Goal: Information Seeking & Learning: Find specific fact

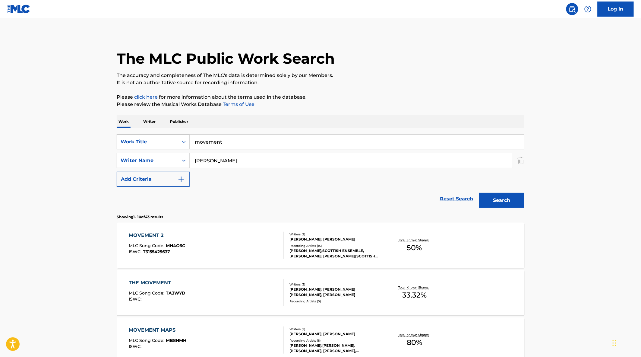
click at [168, 140] on div "Work Title" at bounding box center [148, 141] width 54 height 7
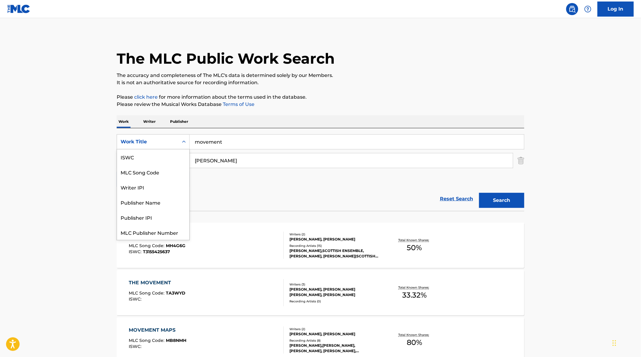
scroll to position [15, 0]
click at [160, 158] on div "MLC Song Code" at bounding box center [153, 156] width 72 height 15
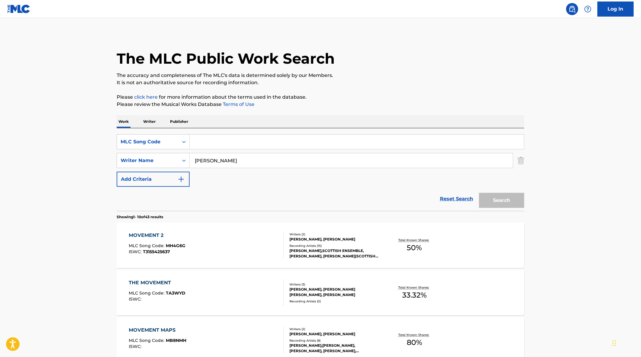
click at [230, 142] on input "Search Form" at bounding box center [357, 142] width 335 height 14
paste input "FE7JG4"
type input "FE7JG4"
drag, startPoint x: 225, startPoint y: 157, endPoint x: 142, endPoint y: 161, distance: 83.0
click at [142, 161] on div "SearchWithCriteriad49b45a8-e577-4de0-9881-2124a87a537f Writer Name cooper" at bounding box center [321, 160] width 408 height 15
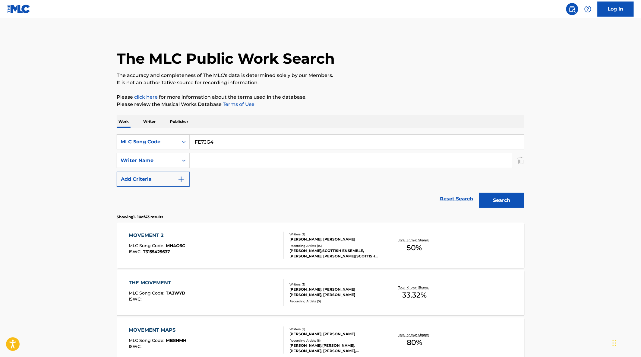
drag, startPoint x: 501, startPoint y: 200, endPoint x: 496, endPoint y: 200, distance: 4.8
click at [501, 200] on button "Search" at bounding box center [501, 200] width 45 height 15
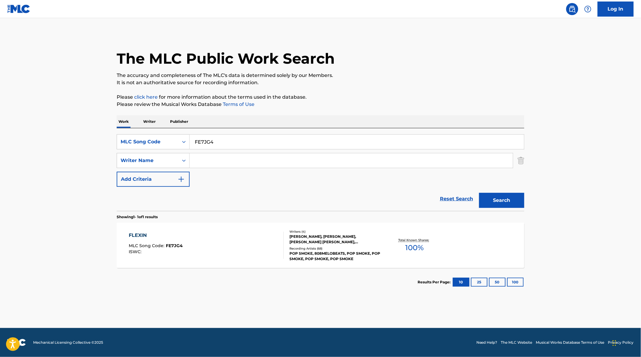
click at [216, 251] on div "FLEXIN MLC Song Code : FE7JG4 ISWC :" at bounding box center [206, 245] width 155 height 27
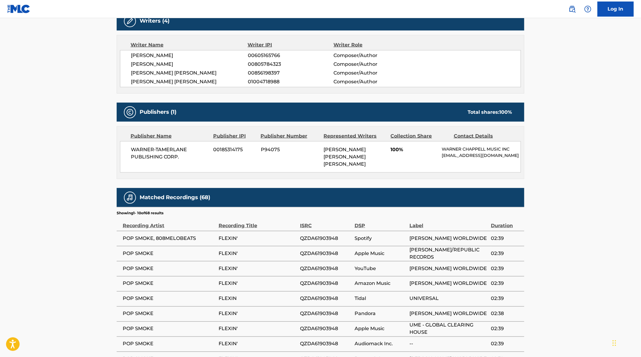
scroll to position [33, 0]
